Goal: Check status: Check status

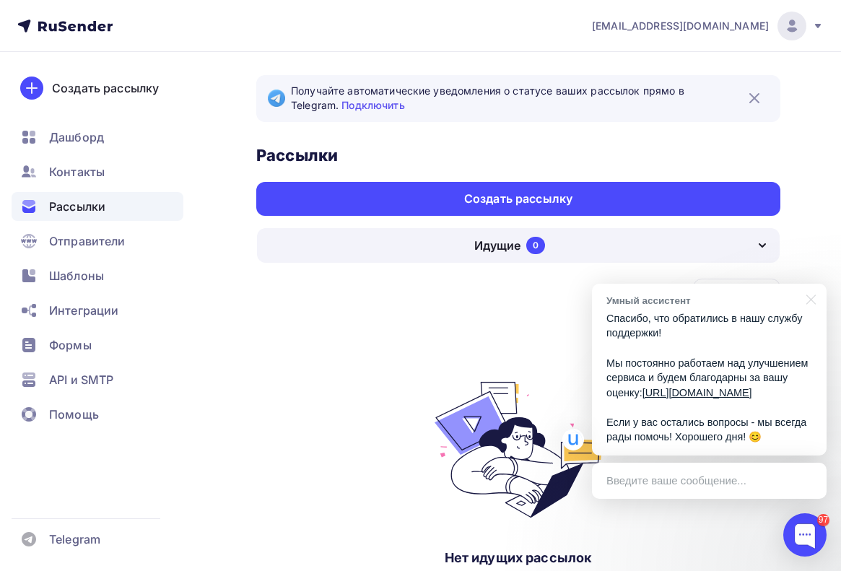
click at [119, 208] on div "Рассылки" at bounding box center [98, 206] width 172 height 29
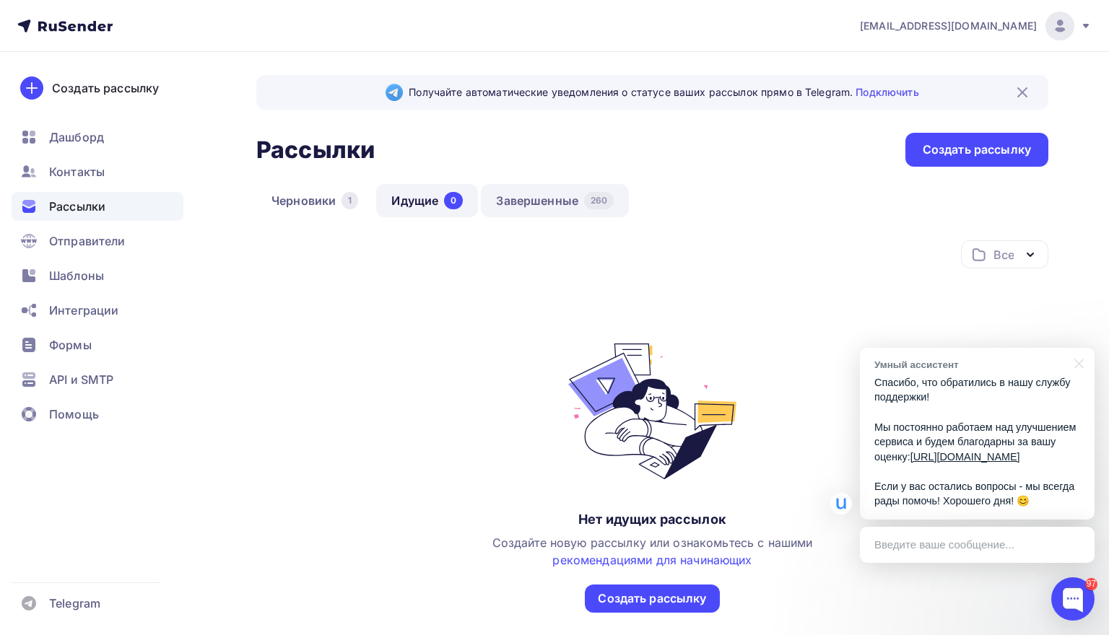
click at [520, 195] on link "Завершенные 260" at bounding box center [555, 200] width 148 height 33
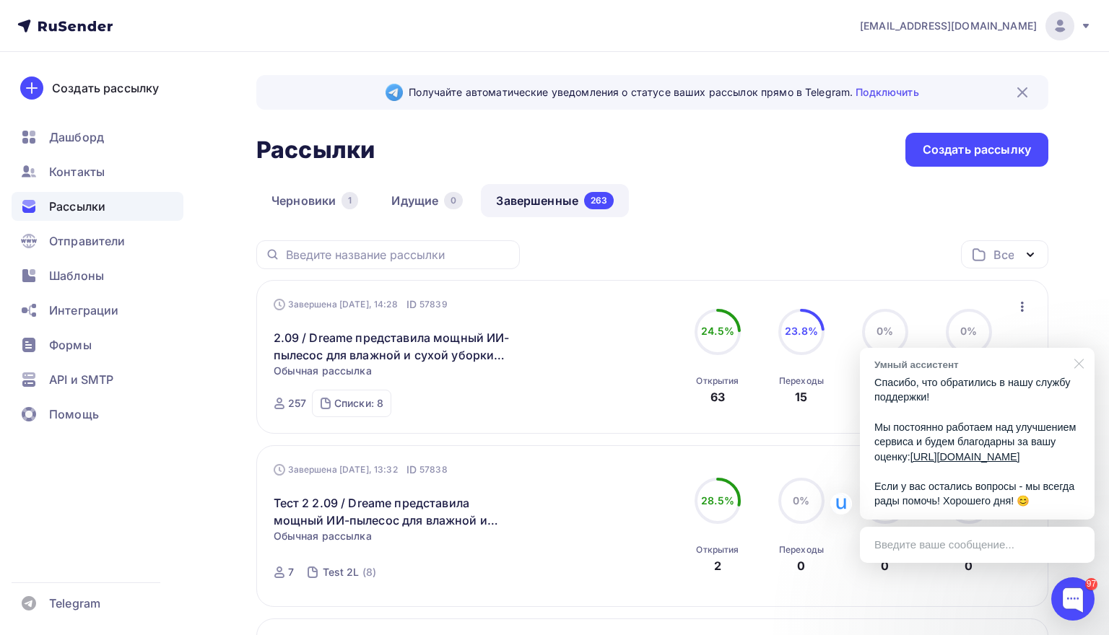
click at [840, 348] on div at bounding box center [1076, 363] width 36 height 30
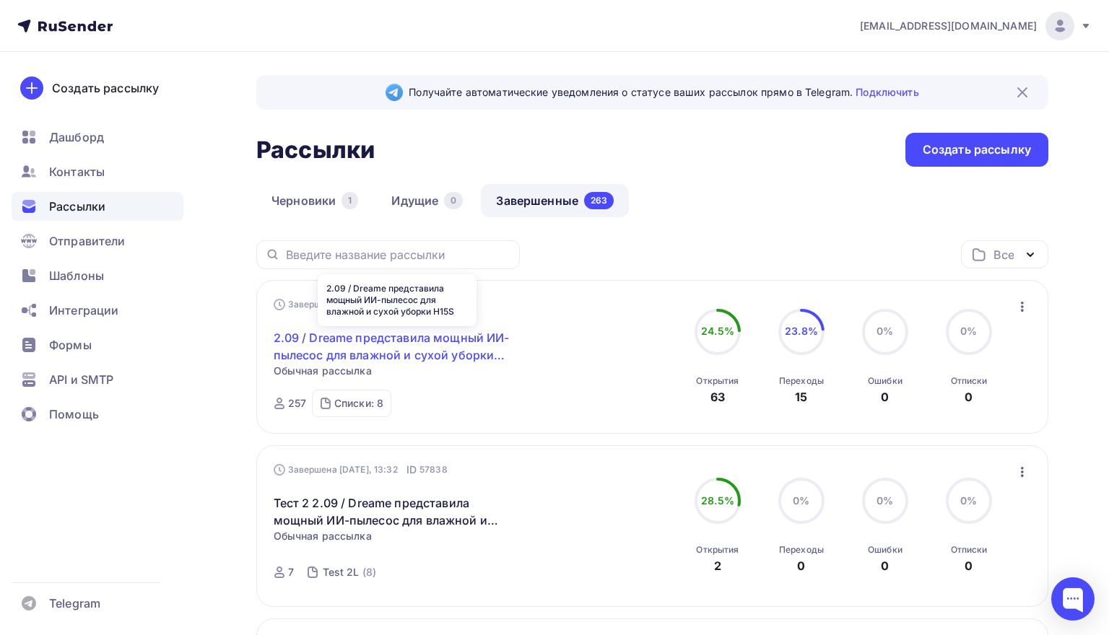
click at [444, 350] on link "2.09 / Dreame представила мощный ИИ-пылесос для влажной и сухой уборки H15S" at bounding box center [398, 346] width 248 height 35
click at [444, 352] on link "2.09 / Dreame представила мощный ИИ-пылесос для влажной и сухой уборки H15S" at bounding box center [398, 346] width 248 height 35
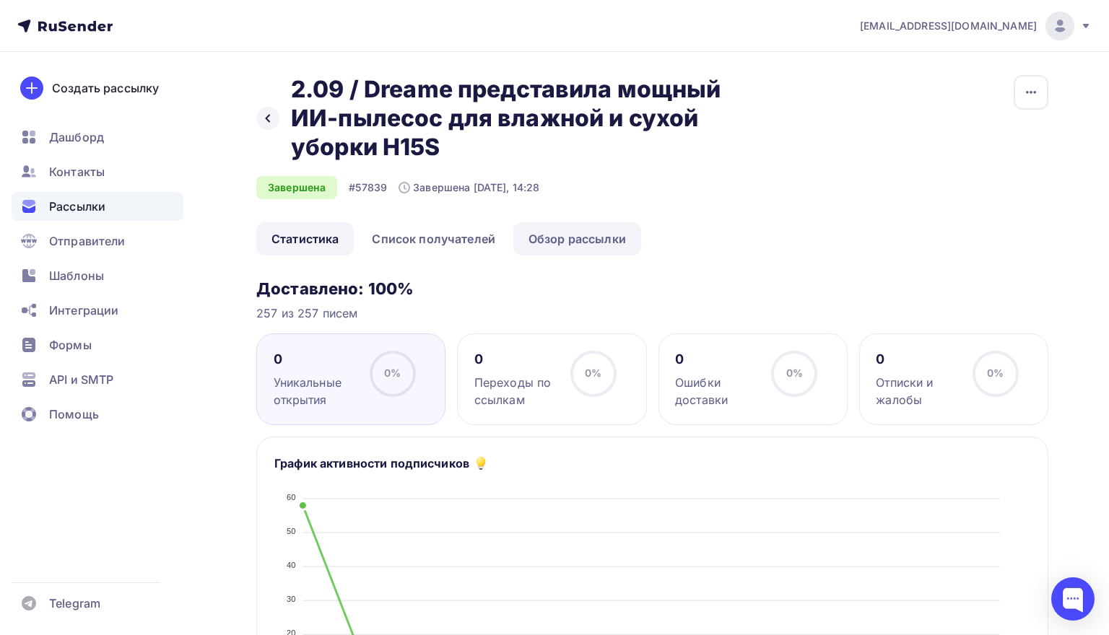
click at [546, 238] on link "Обзор рассылки" at bounding box center [577, 238] width 128 height 33
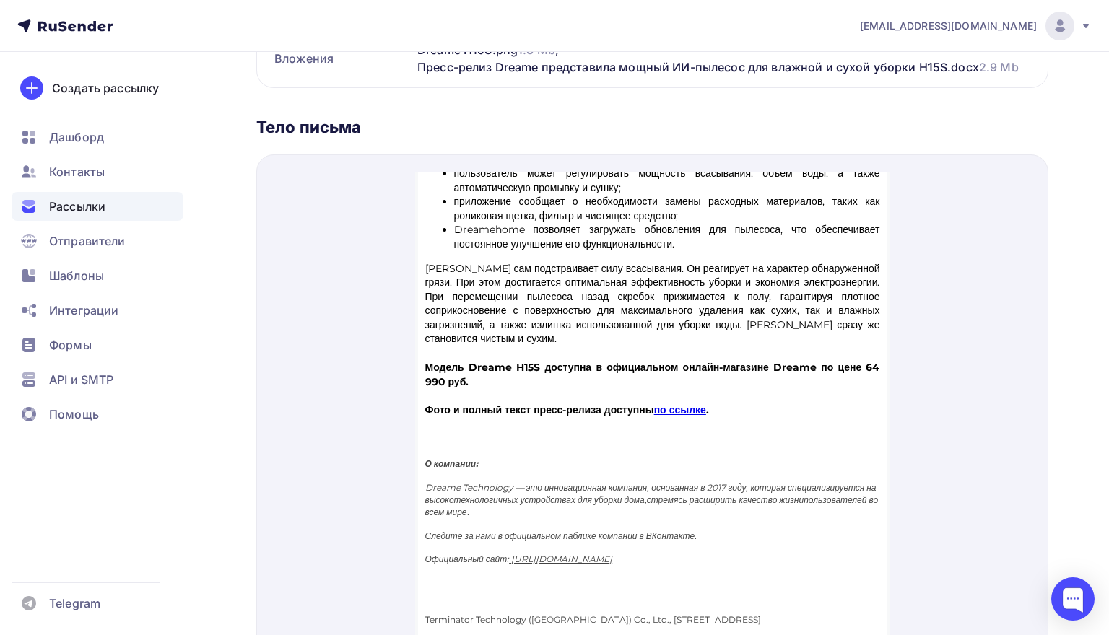
scroll to position [528, 0]
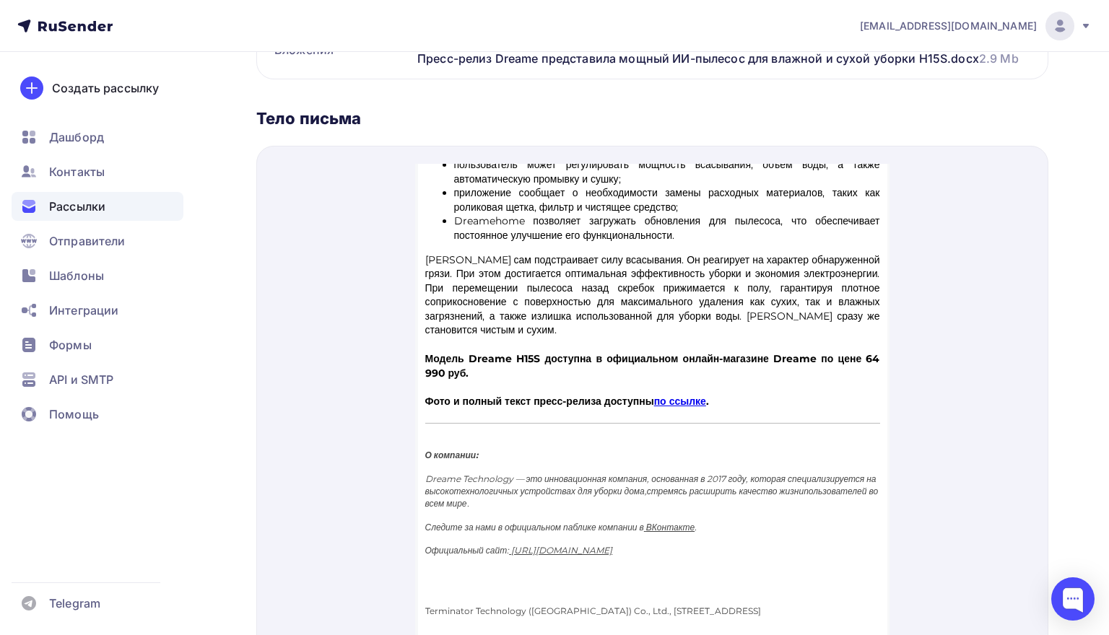
click at [704, 377] on link "по ссылке" at bounding box center [680, 383] width 52 height 13
